Goal: Task Accomplishment & Management: Complete application form

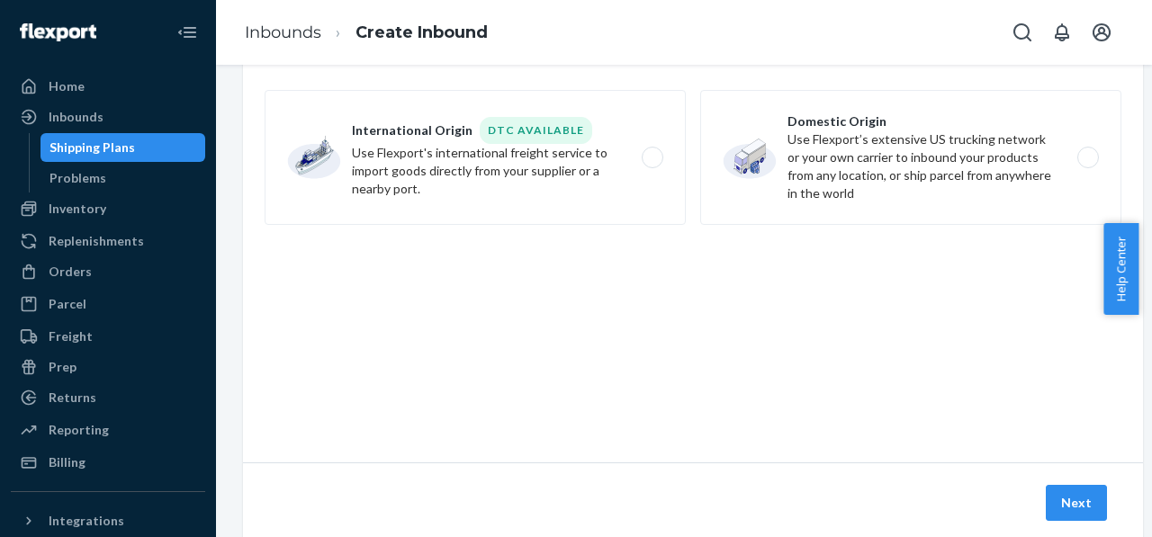
scroll to position [151, 0]
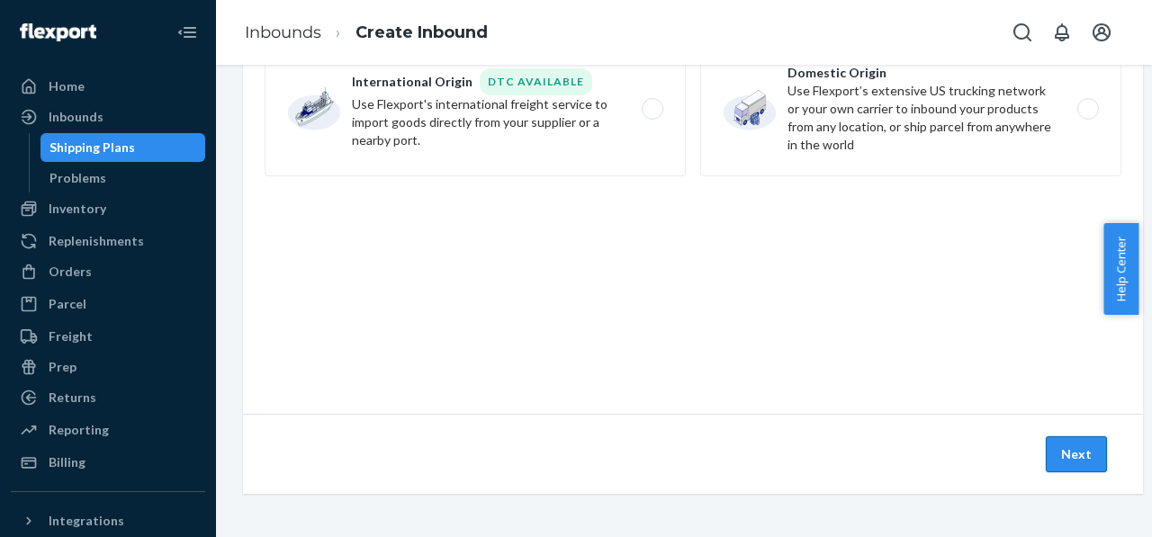
click at [1055, 442] on button "Next" at bounding box center [1076, 455] width 61 height 36
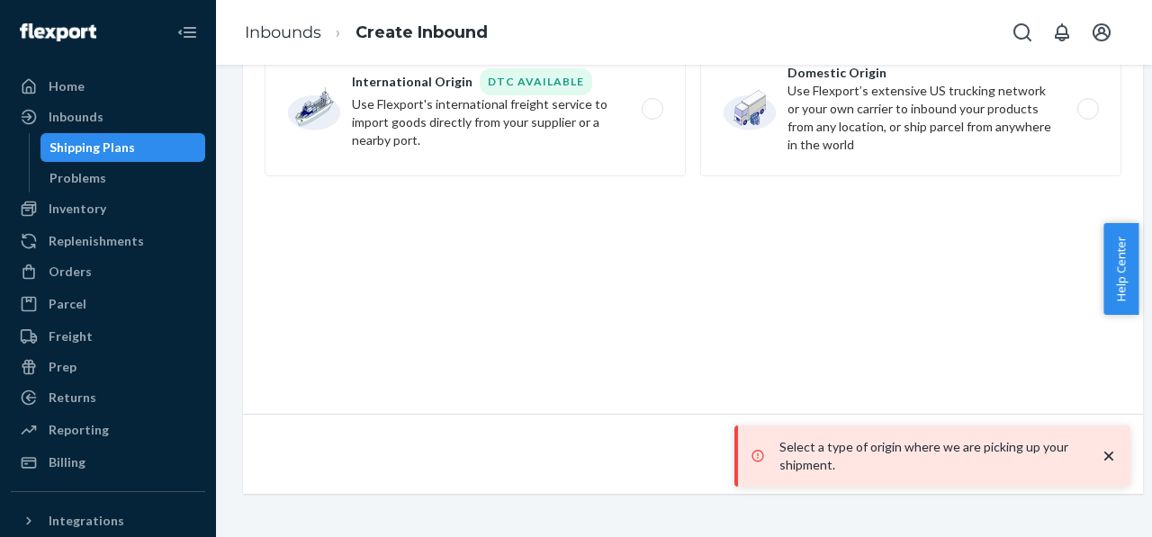
click at [1107, 458] on icon "close toast" at bounding box center [1109, 456] width 18 height 18
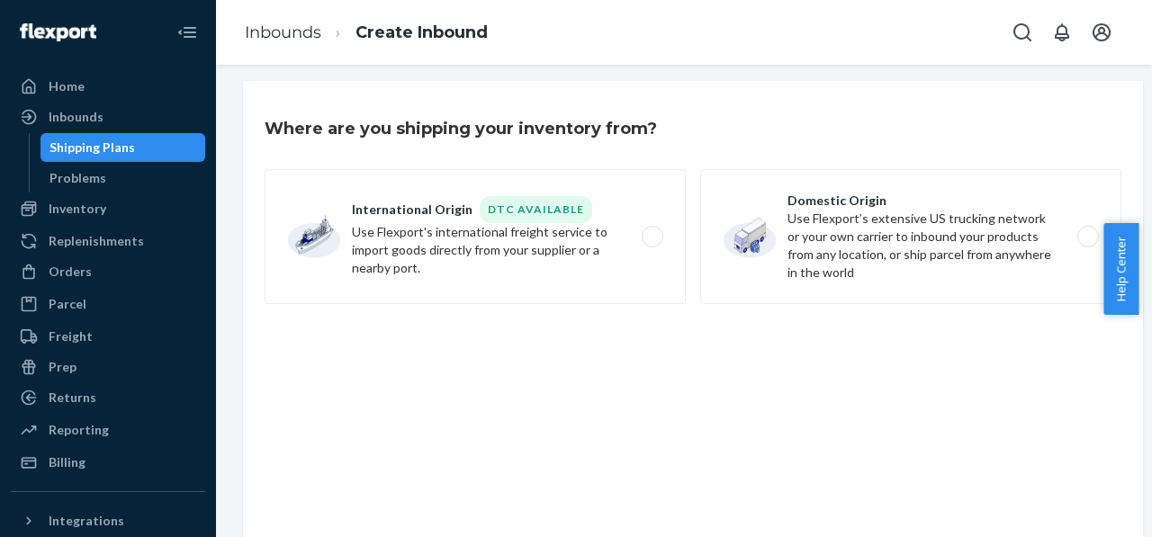
scroll to position [0, 0]
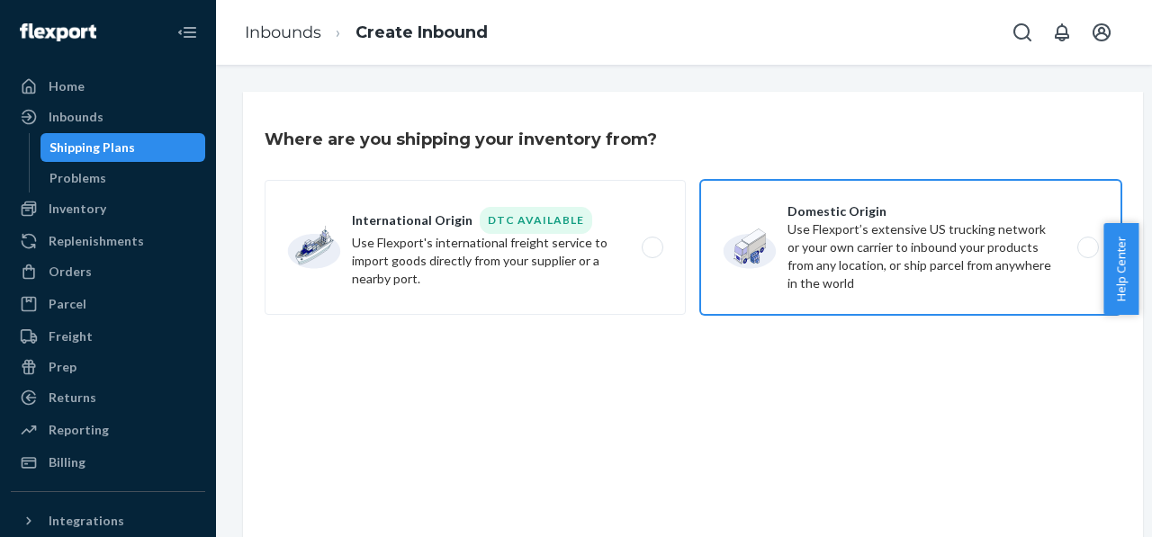
click at [874, 259] on label "Domestic Origin Use Flexport’s extensive US trucking network or your own carrie…" at bounding box center [910, 247] width 421 height 135
click at [1087, 254] on input "Domestic Origin Use Flexport’s extensive US trucking network or your own carrie…" at bounding box center [1093, 248] width 12 height 12
radio input "true"
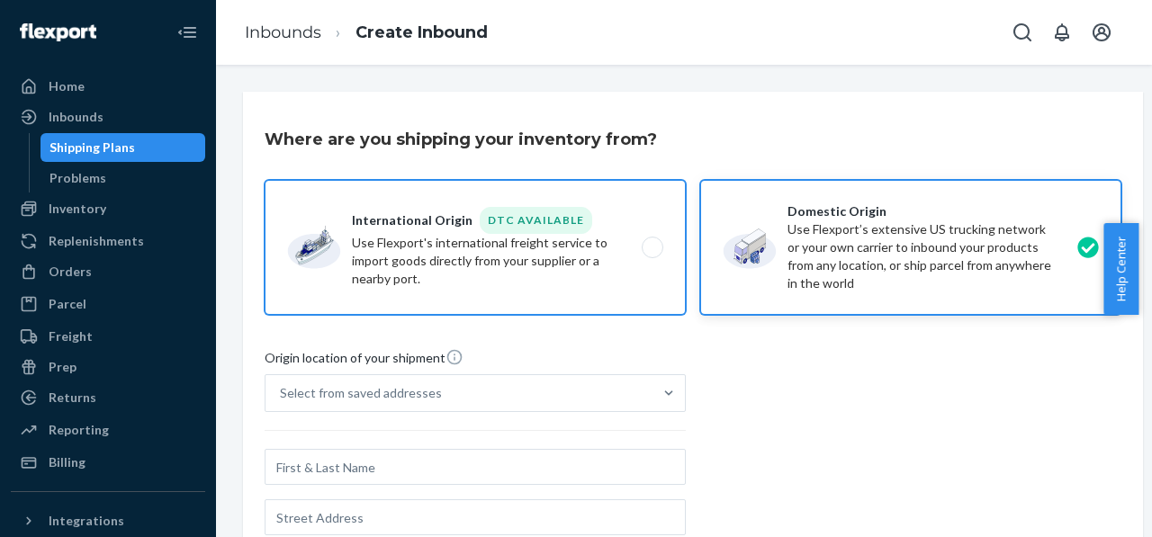
click at [404, 217] on label "International Origin DTC Available Use Flexport's international freight service…" at bounding box center [475, 247] width 421 height 135
click at [652, 242] on input "International Origin DTC Available Use Flexport's international freight service…" at bounding box center [658, 248] width 12 height 12
radio input "true"
radio input "false"
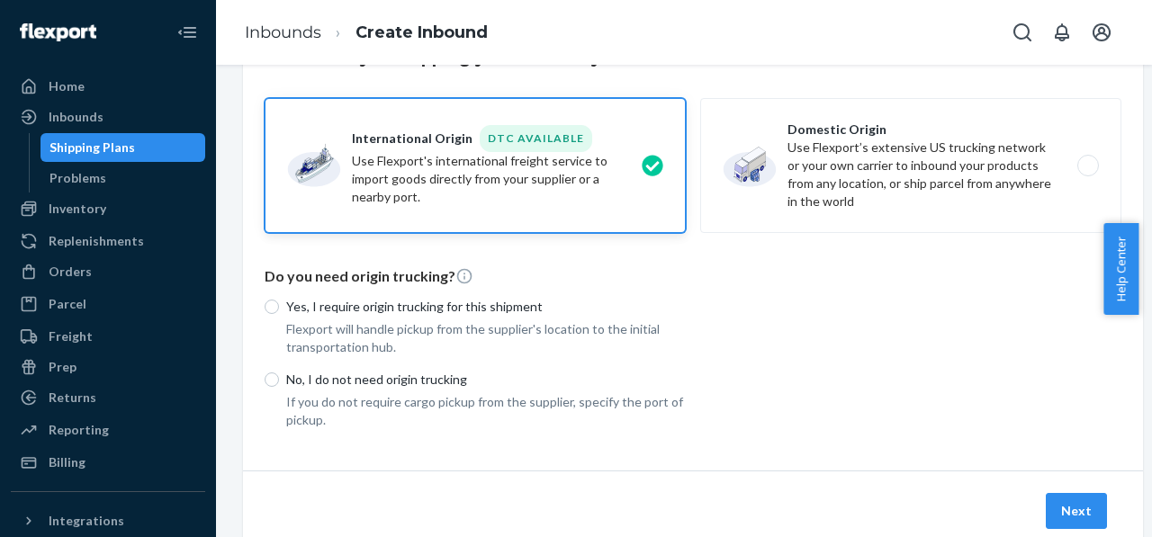
scroll to position [151, 0]
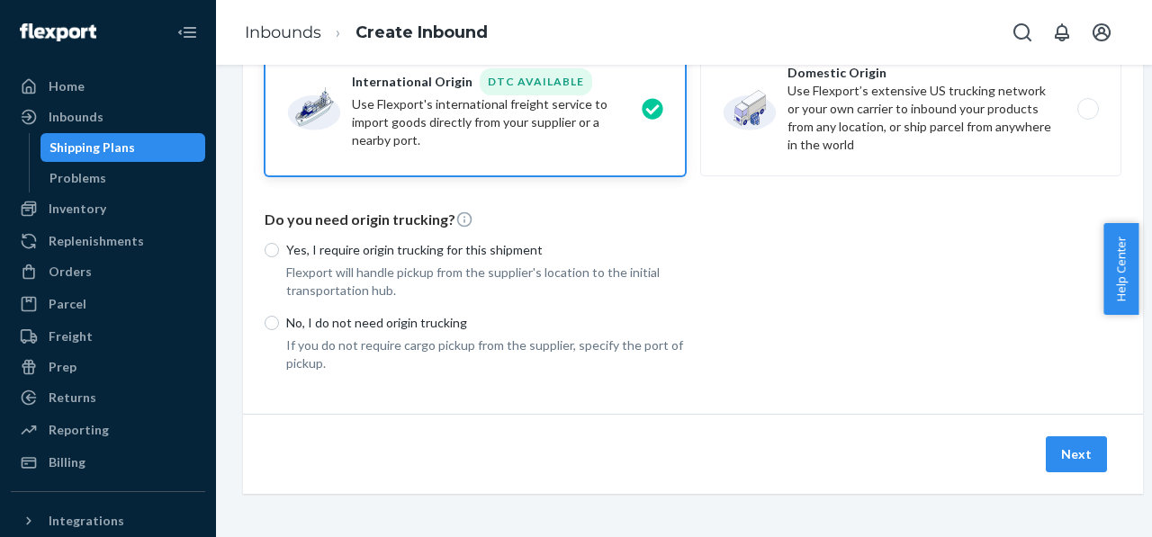
click at [278, 243] on label "Yes, I require origin trucking for this shipment" at bounding box center [475, 250] width 421 height 18
click at [278, 243] on input "Yes, I require origin trucking for this shipment" at bounding box center [272, 250] width 14 height 14
radio input "true"
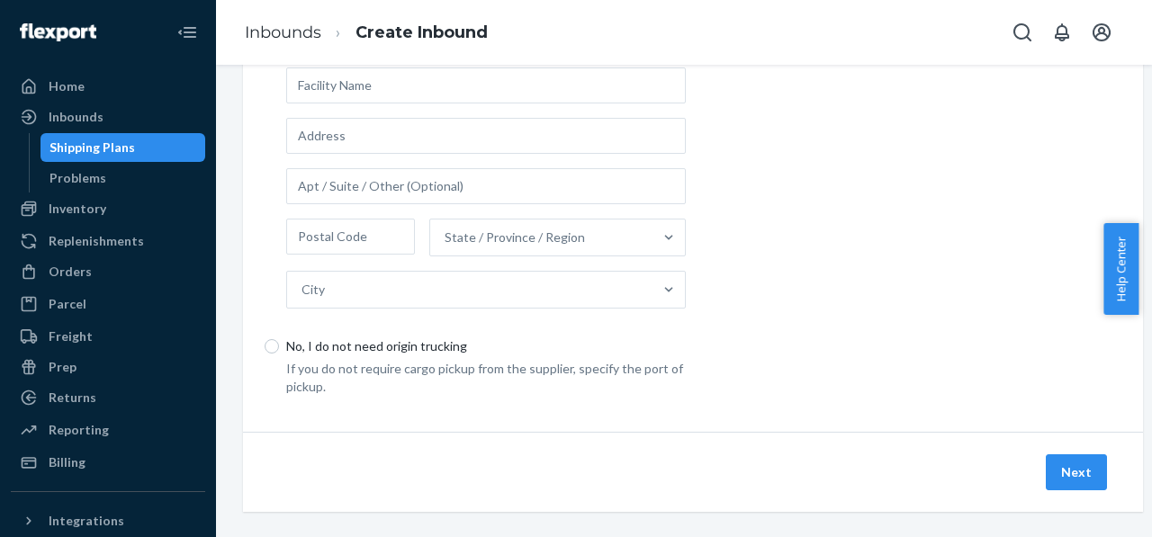
scroll to position [533, 0]
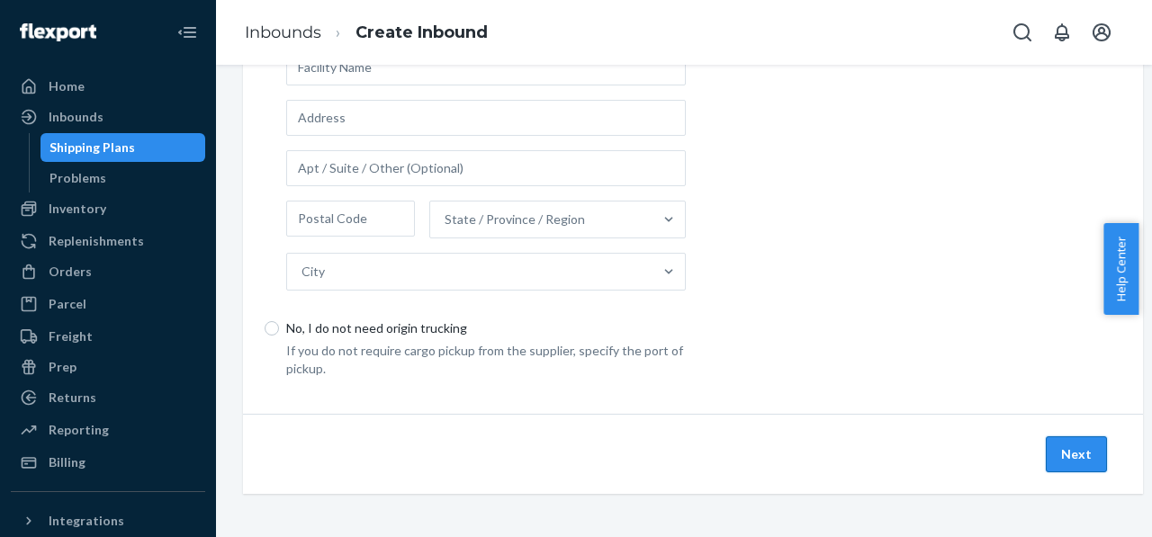
click at [1079, 444] on button "Next" at bounding box center [1076, 455] width 61 height 36
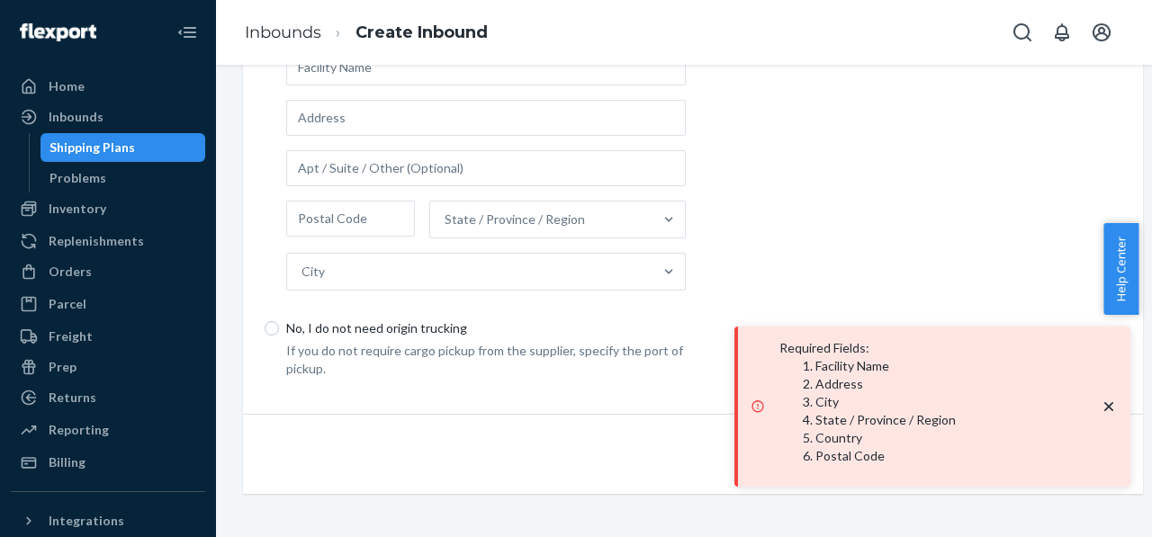
click at [1036, 198] on div "Yes, I require origin trucking for this shipment Flexport will handle pickup fr…" at bounding box center [693, 112] width 857 height 532
click at [1113, 410] on icon "close toast" at bounding box center [1109, 407] width 18 height 18
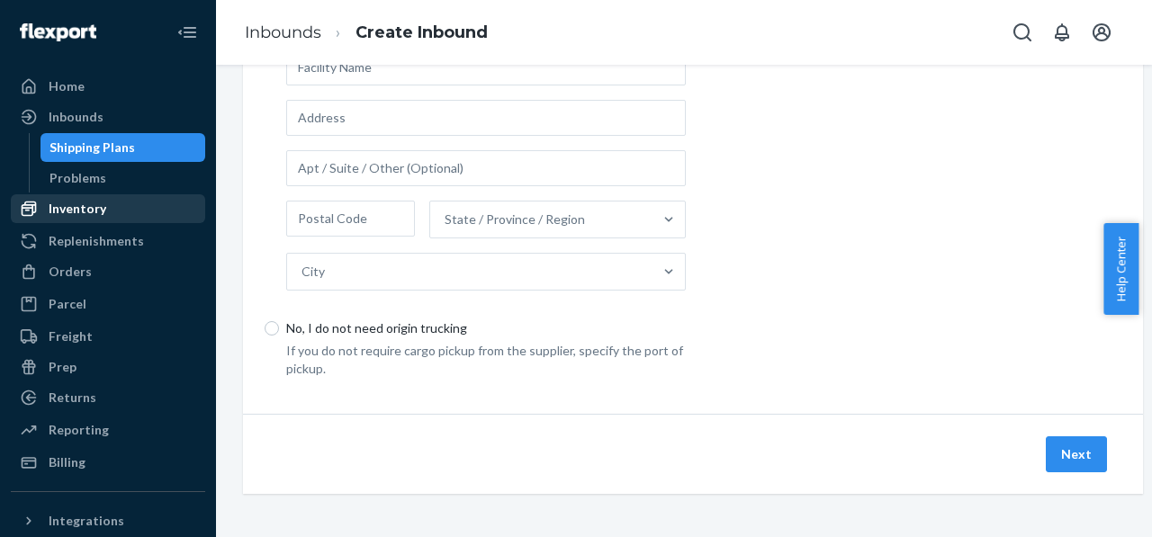
click at [83, 213] on div "Inventory" at bounding box center [78, 209] width 58 height 18
